Goal: Task Accomplishment & Management: Use online tool/utility

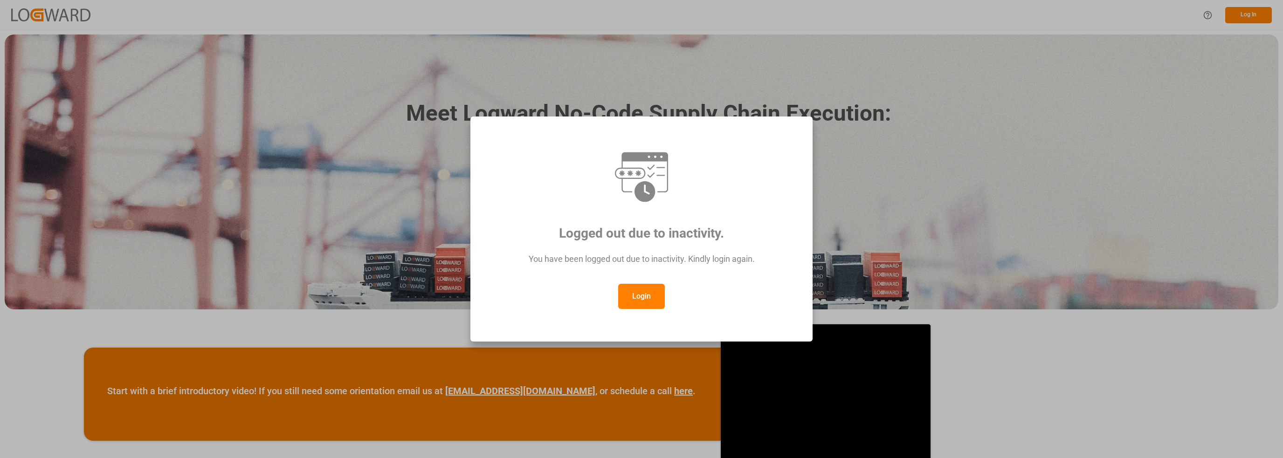
click at [630, 297] on button "Login" at bounding box center [641, 296] width 47 height 25
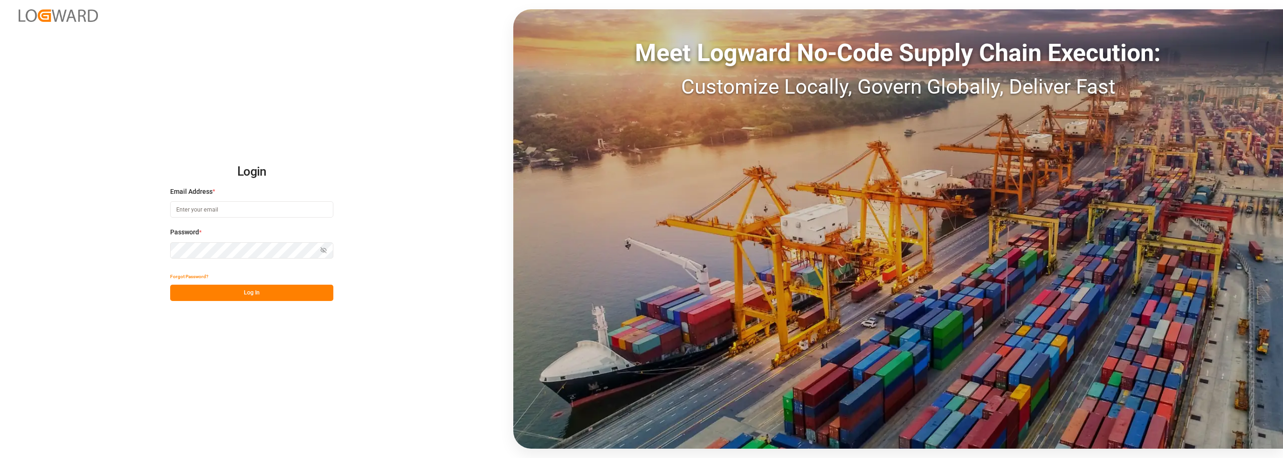
type input "[PERSON_NAME][EMAIL_ADDRESS][DOMAIN_NAME]"
click at [226, 296] on button "Log In" at bounding box center [251, 293] width 163 height 16
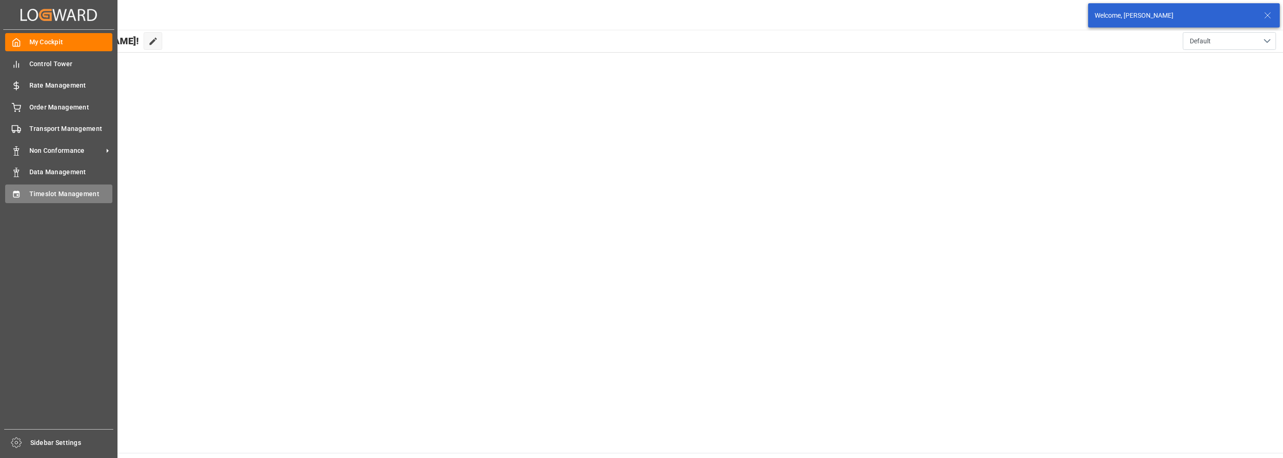
click at [17, 197] on icon at bounding box center [16, 194] width 9 height 9
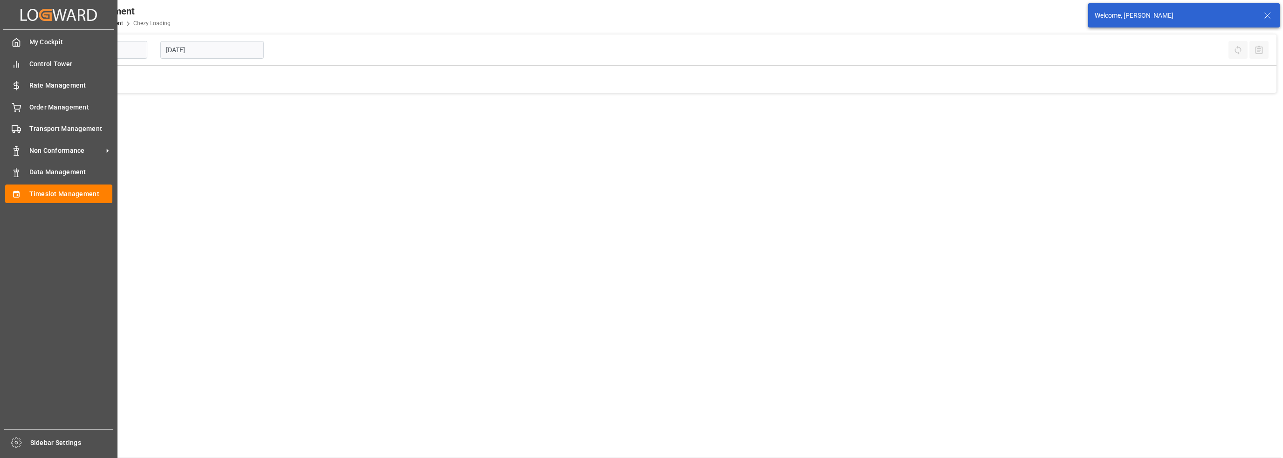
type input "Chezy Loading"
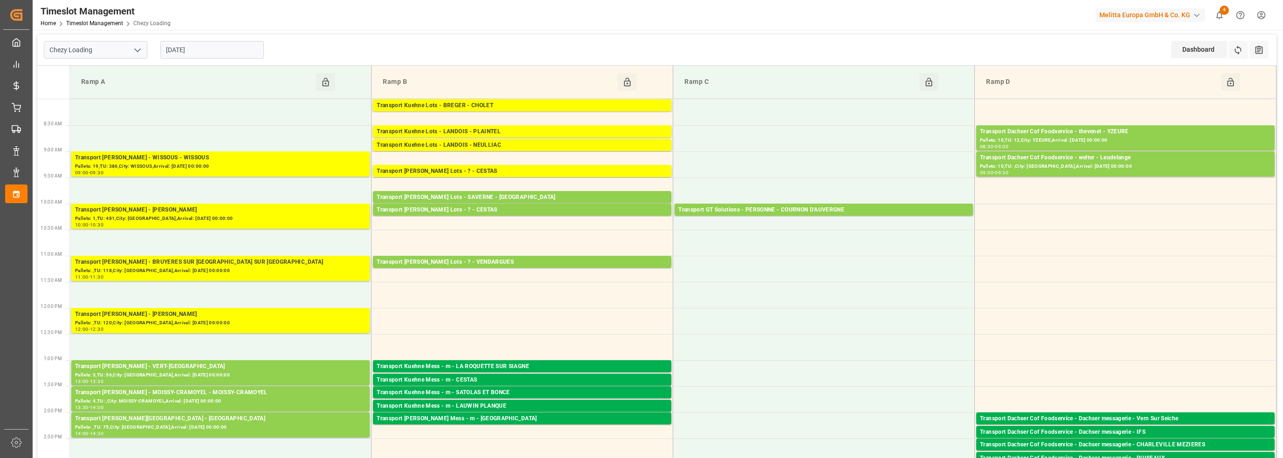
click at [199, 56] on input "[DATE]" at bounding box center [212, 50] width 104 height 18
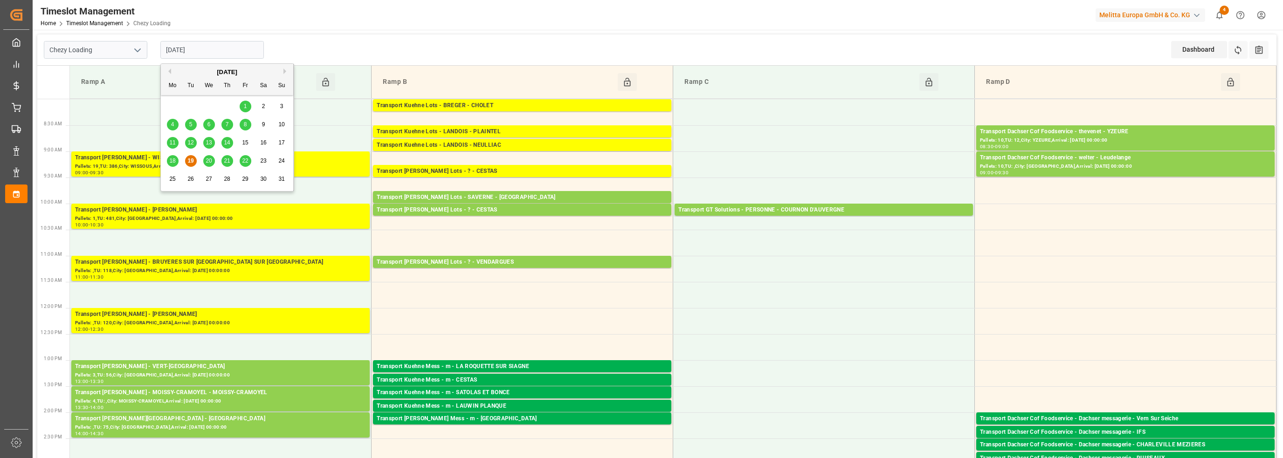
click at [208, 163] on span "20" at bounding box center [209, 161] width 6 height 7
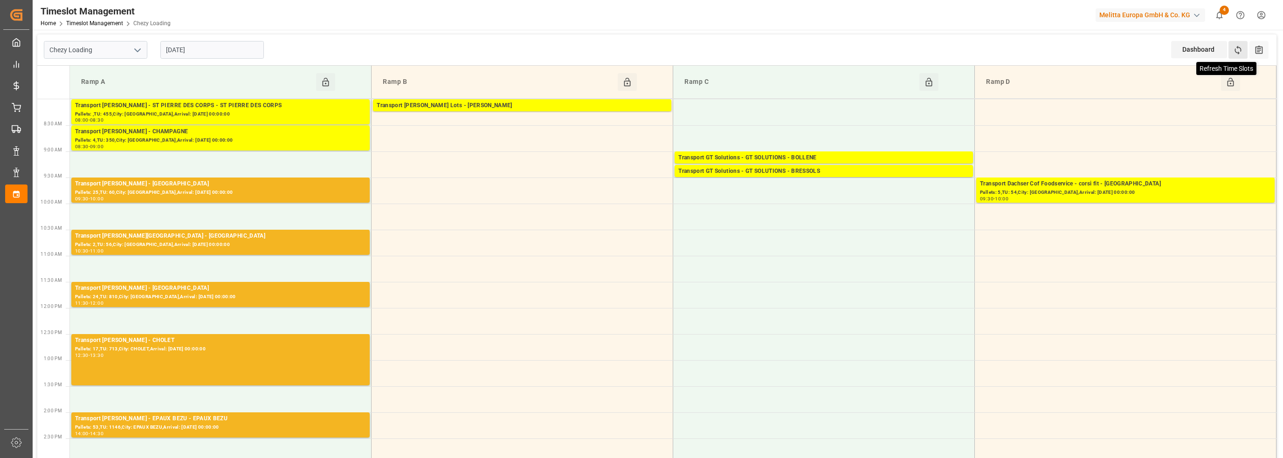
click at [1238, 48] on icon at bounding box center [1238, 50] width 10 height 10
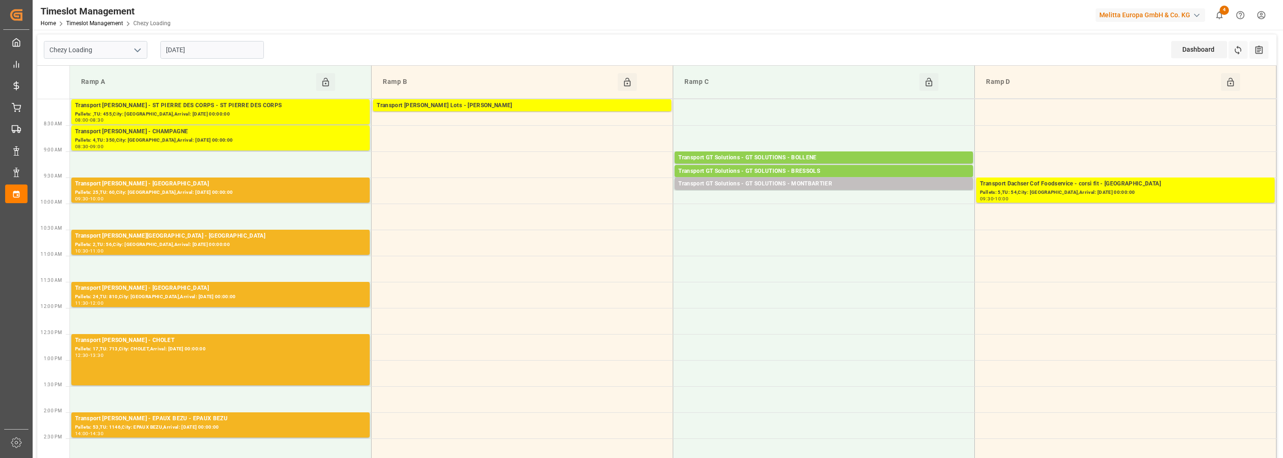
click at [200, 45] on input "[DATE]" at bounding box center [212, 50] width 104 height 18
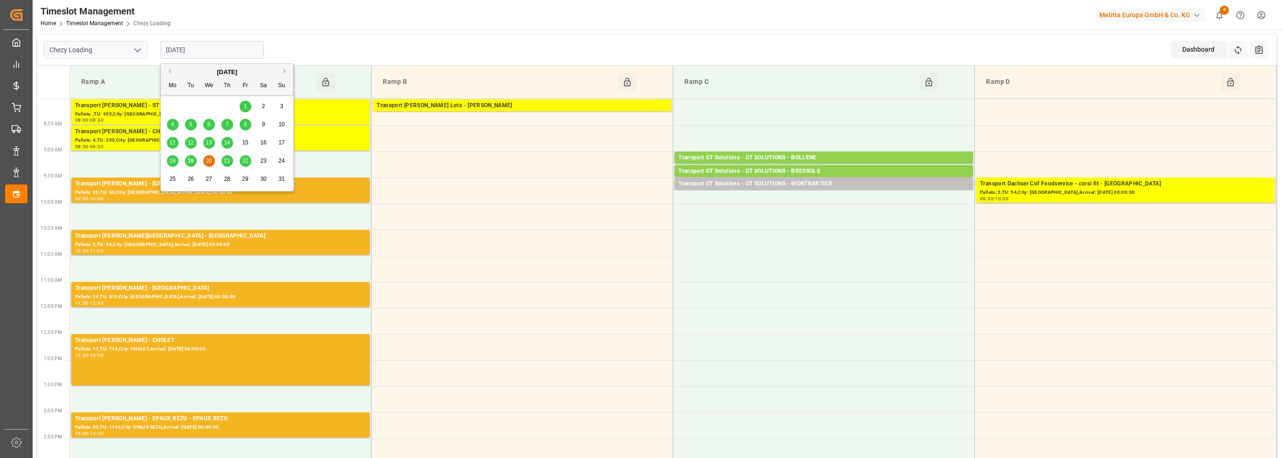
click at [194, 162] on div "19" at bounding box center [191, 161] width 12 height 11
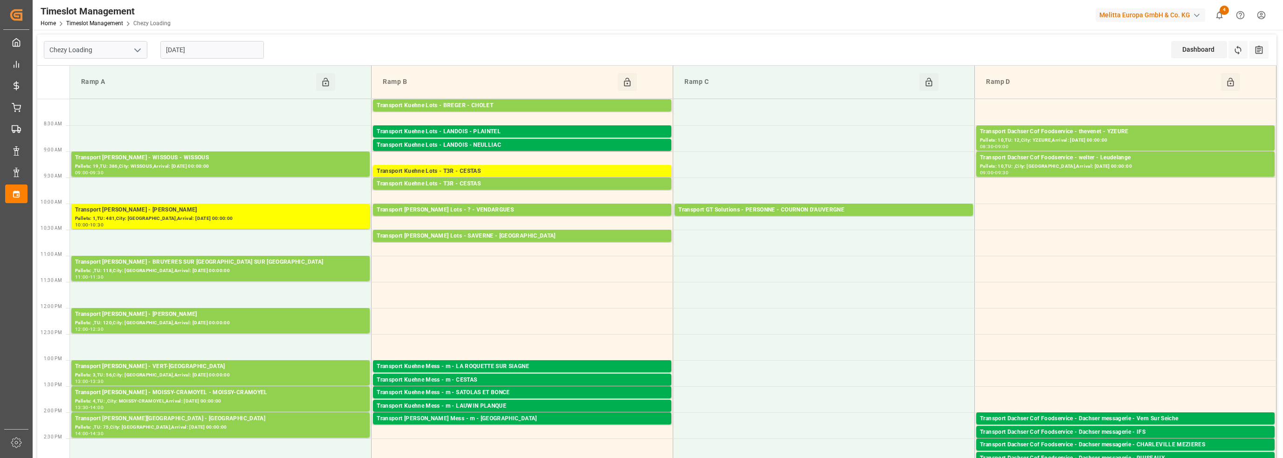
click at [193, 52] on input "[DATE]" at bounding box center [212, 50] width 104 height 18
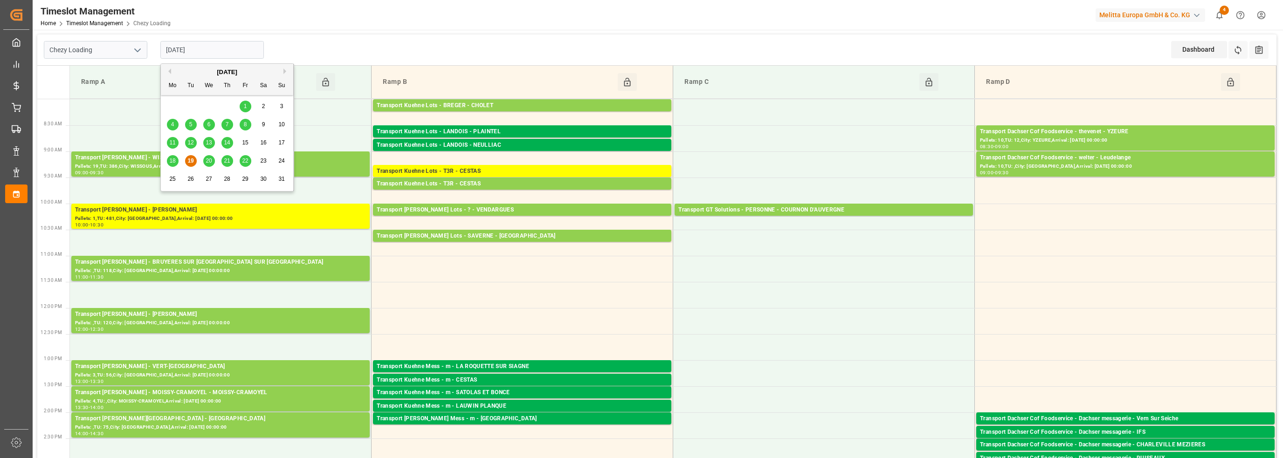
click at [207, 161] on span "20" at bounding box center [209, 161] width 6 height 7
type input "[DATE]"
